Goal: Transaction & Acquisition: Purchase product/service

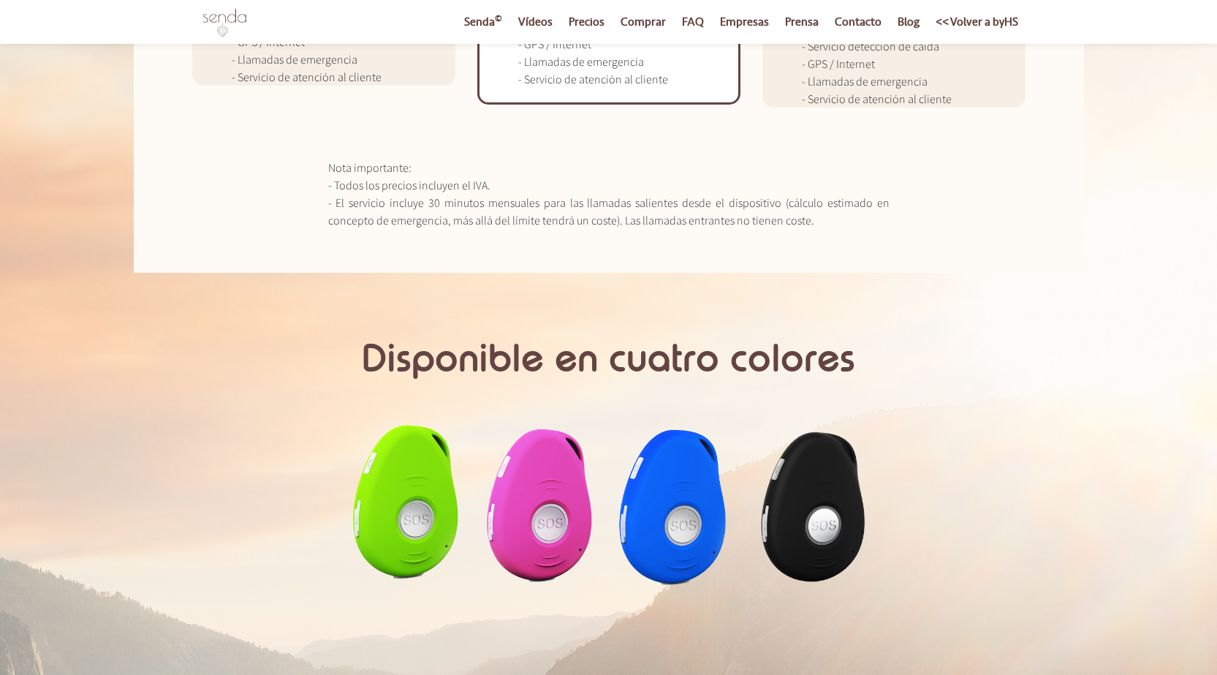
scroll to position [677, 0]
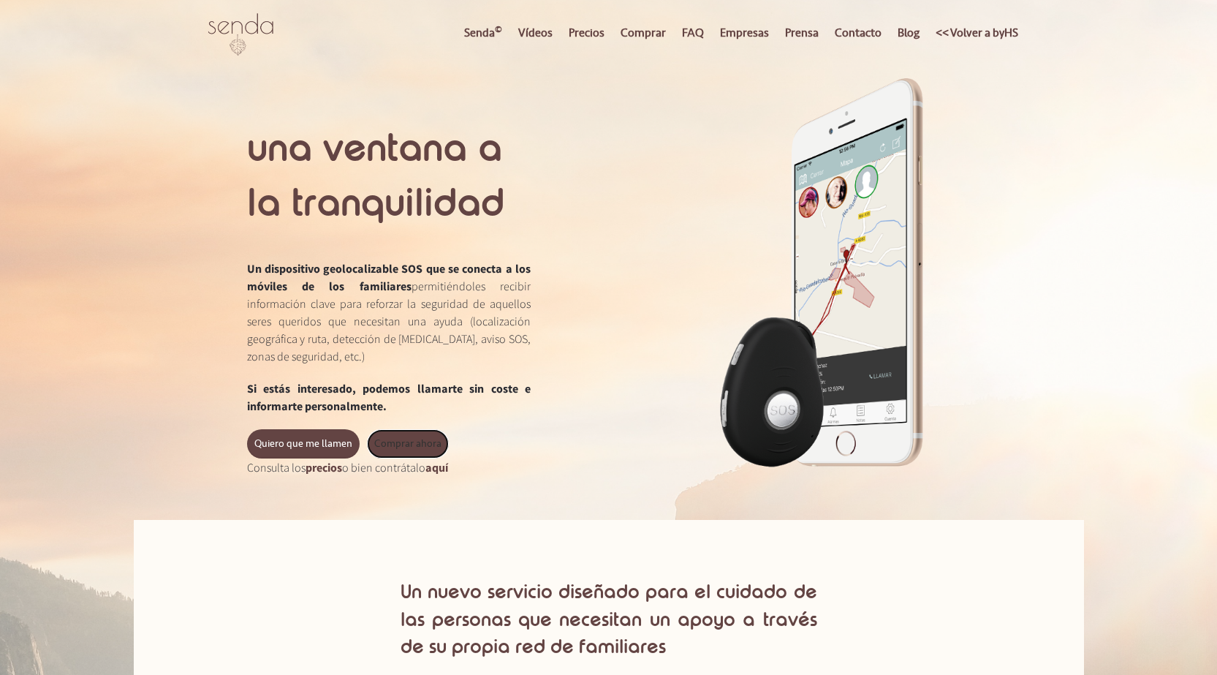
click at [411, 437] on link "Comprar ahora" at bounding box center [408, 443] width 82 height 29
